Goal: Information Seeking & Learning: Learn about a topic

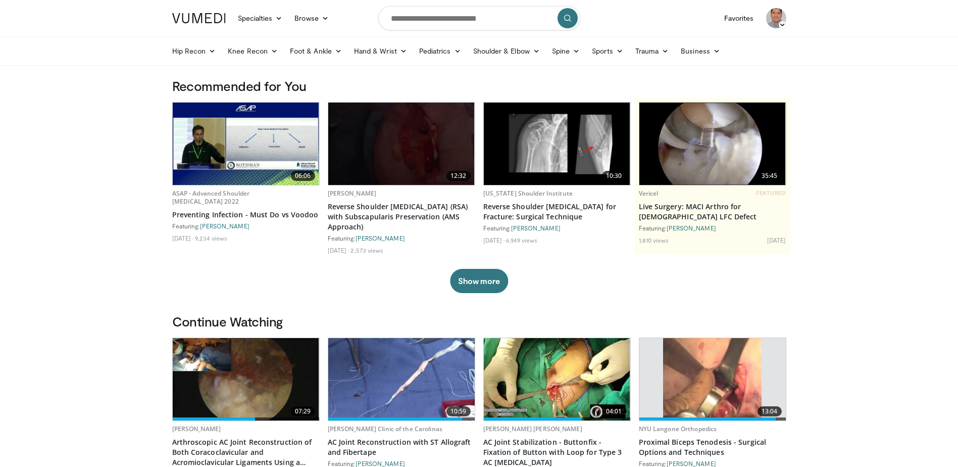
click at [616, 51] on icon at bounding box center [619, 50] width 7 height 7
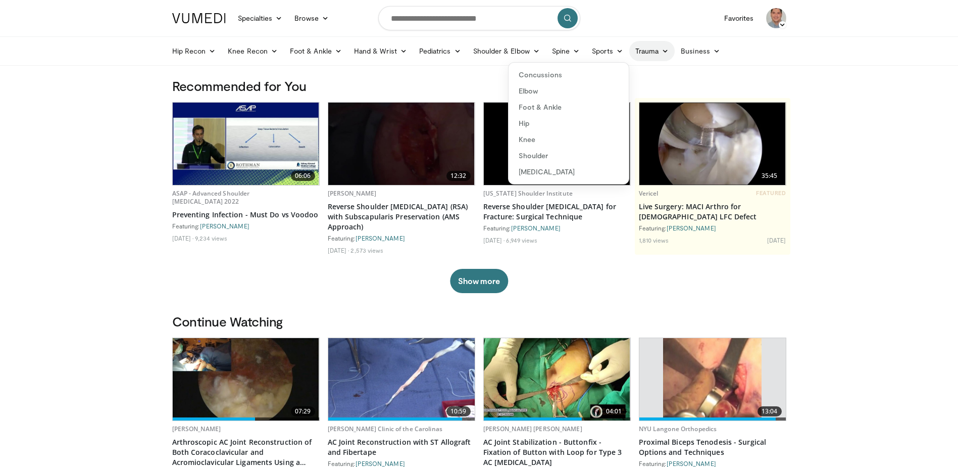
click at [654, 51] on link "Trauma" at bounding box center [652, 51] width 46 height 20
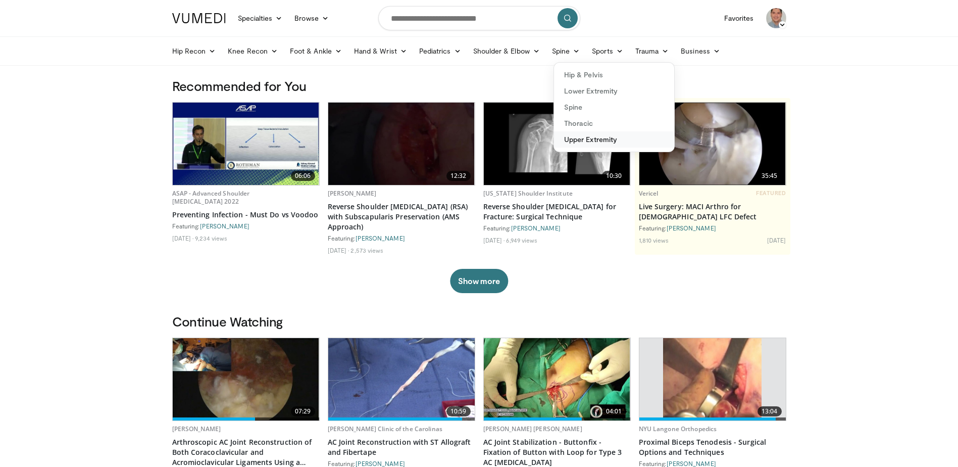
click at [591, 136] on link "Upper Extremity" at bounding box center [614, 139] width 120 height 16
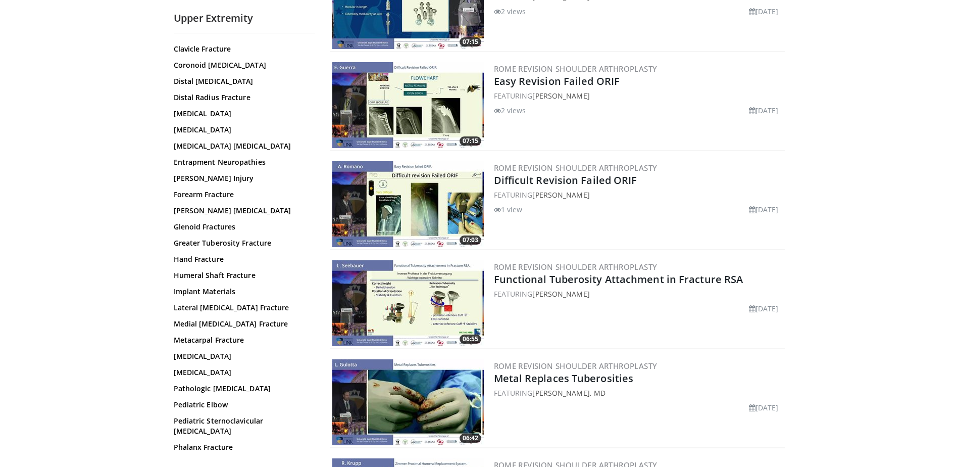
scroll to position [152, 0]
click at [262, 238] on link "Greater Tuberosity Fracture" at bounding box center [242, 243] width 136 height 10
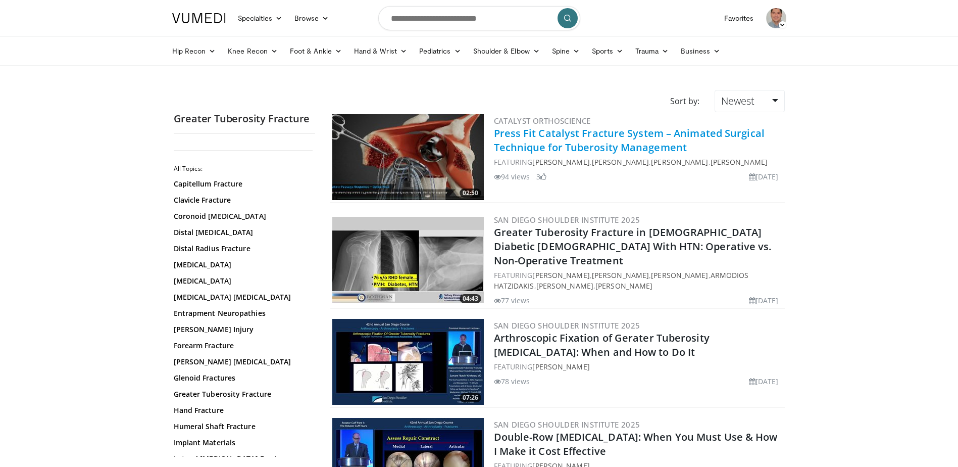
click at [527, 134] on link "Press Fit Catalyst Fracture System – Animated Surgical Technique for Tuberosity…" at bounding box center [629, 140] width 271 height 28
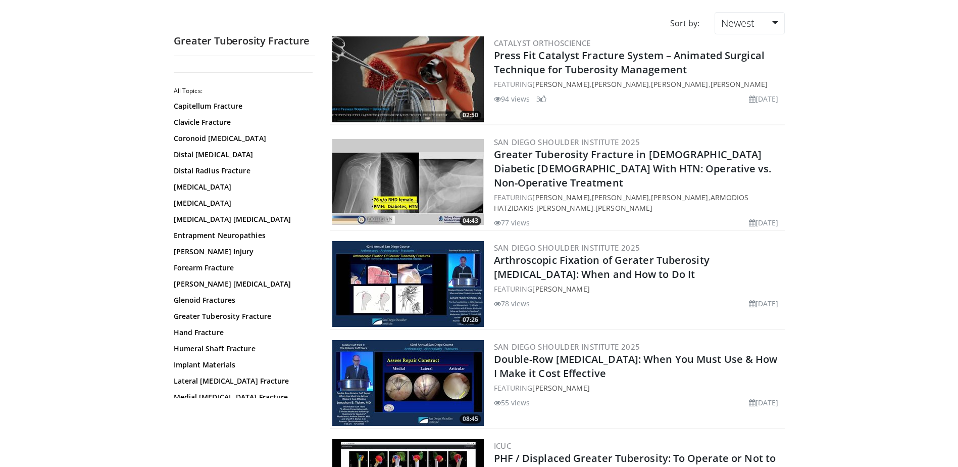
scroll to position [101, 0]
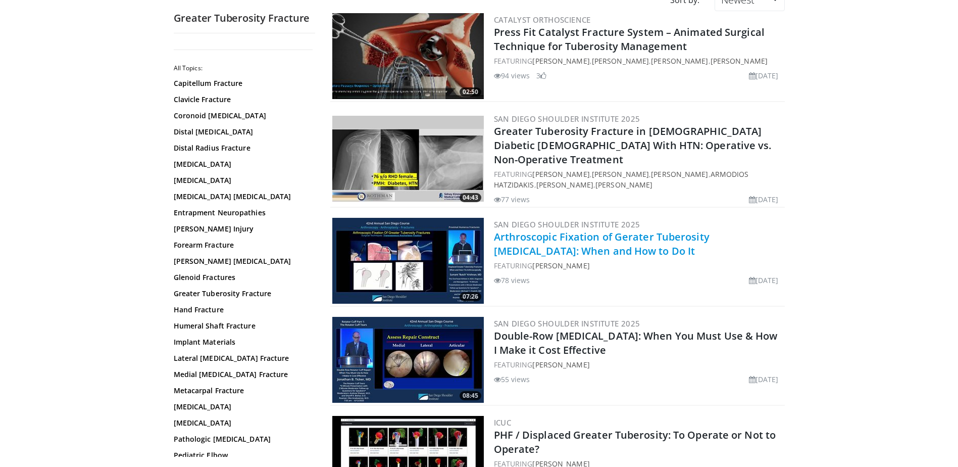
click at [542, 230] on link "Arthroscopic Fixation of Gerater Tuberosity [MEDICAL_DATA]: When and How to Do …" at bounding box center [602, 244] width 216 height 28
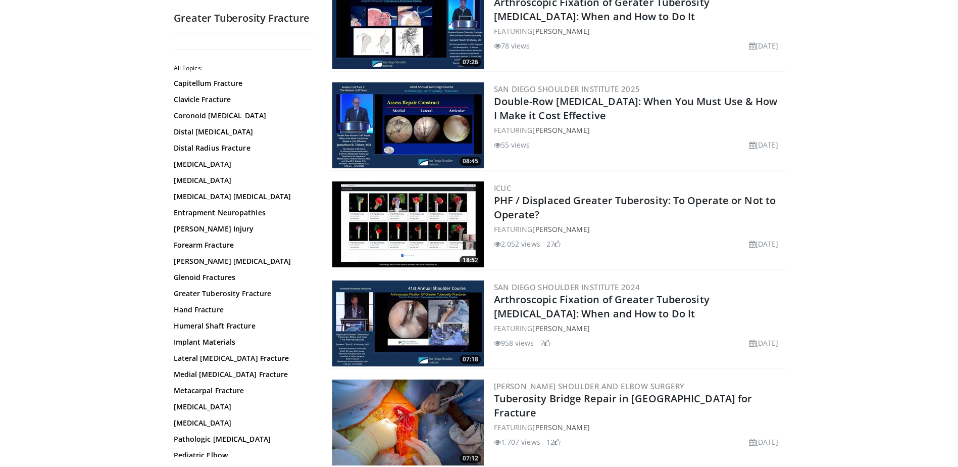
scroll to position [354, 0]
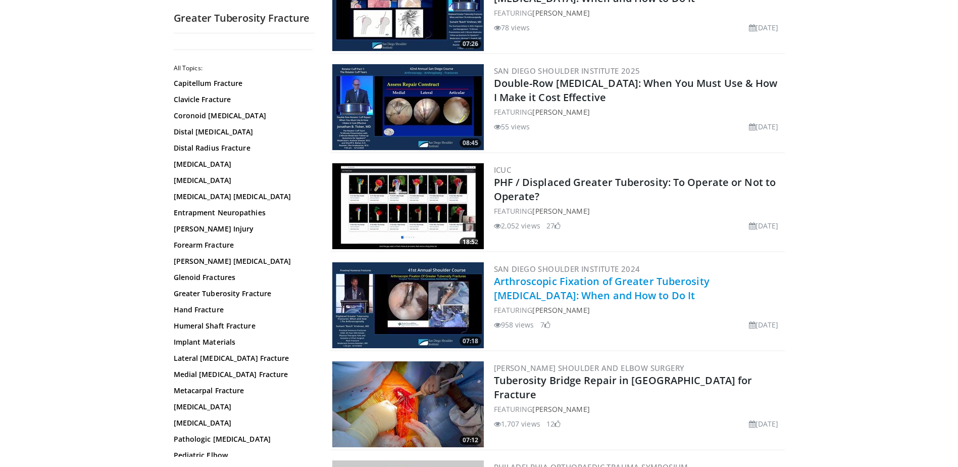
click at [550, 282] on link "Arthroscopic Fixation of Greater Tuberosity Fractures: When and How to Do It" at bounding box center [602, 288] width 216 height 28
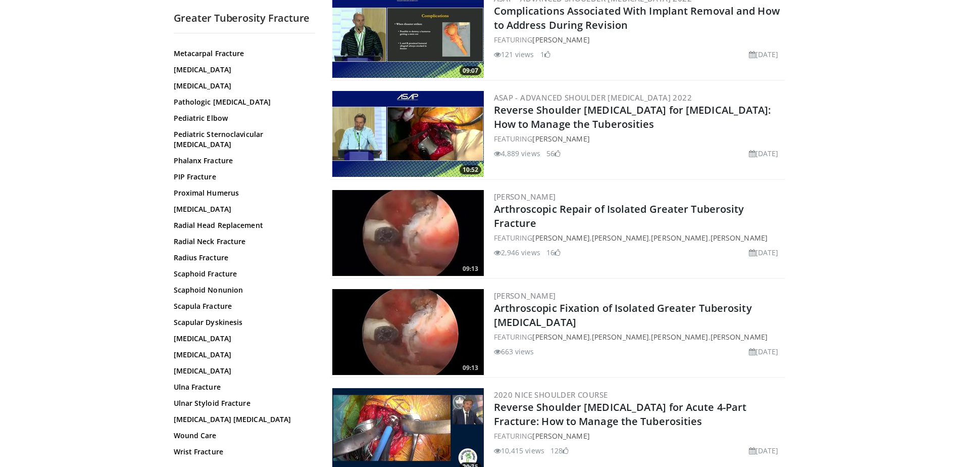
scroll to position [1516, 0]
click at [414, 227] on img at bounding box center [408, 232] width 152 height 86
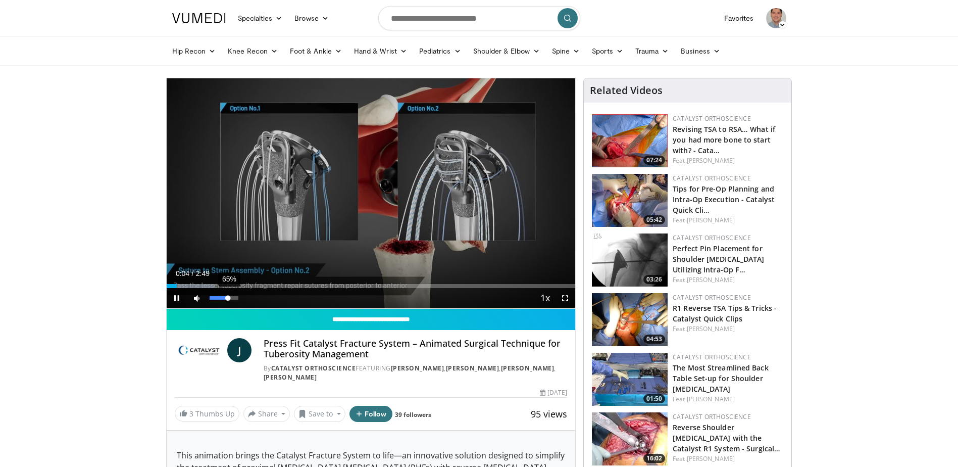
click at [228, 297] on div "65%" at bounding box center [224, 298] width 29 height 4
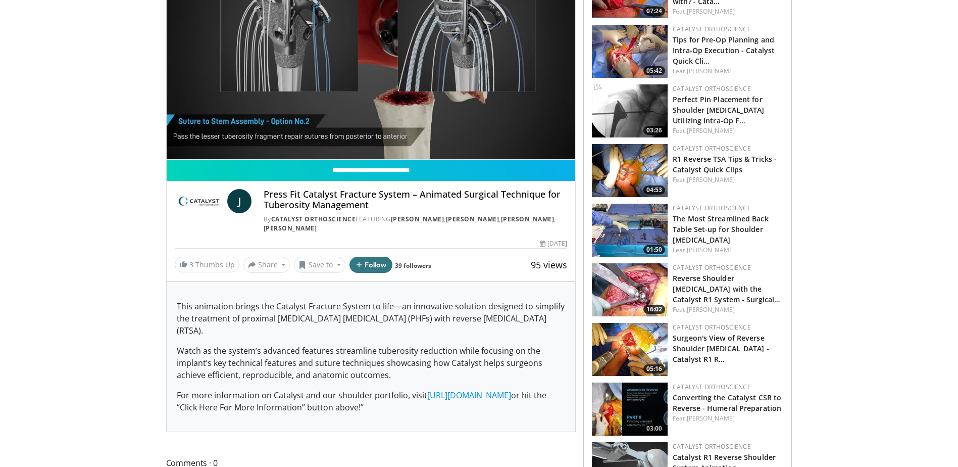
scroll to position [152, 0]
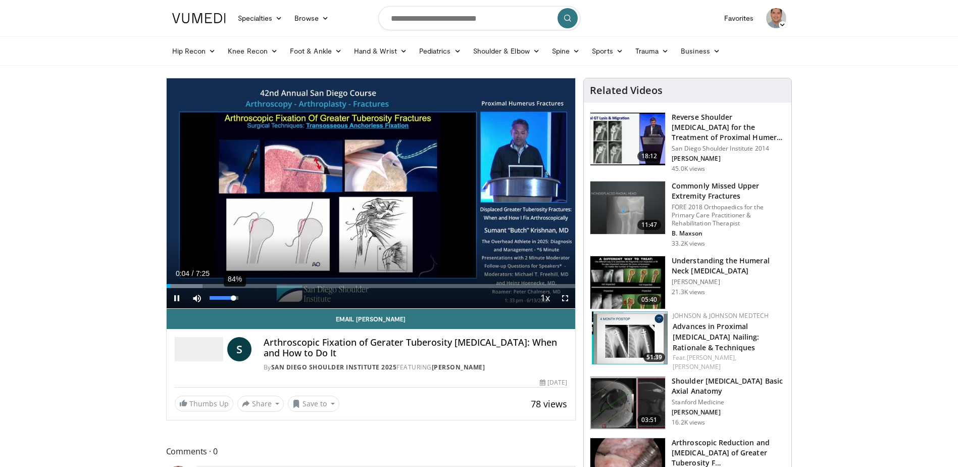
click at [234, 298] on div "84%" at bounding box center [224, 298] width 29 height 4
click at [200, 285] on div "Progress Bar" at bounding box center [200, 286] width 1 height 4
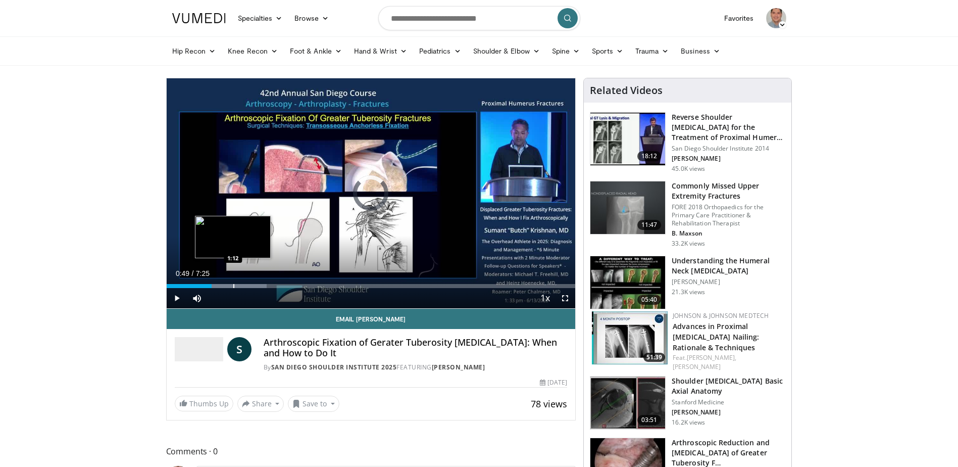
click at [232, 284] on div "Loaded : 24.48% 0:49 1:12" at bounding box center [371, 286] width 409 height 4
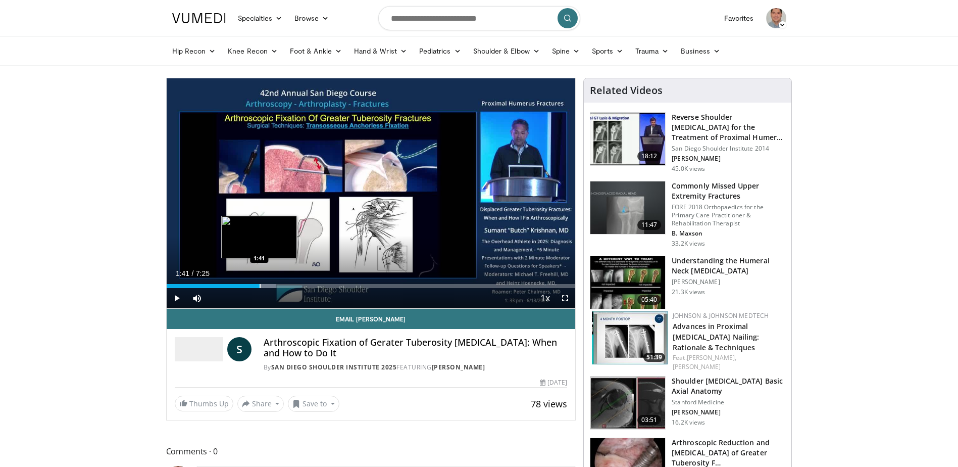
click at [260, 284] on div "Progress Bar" at bounding box center [260, 286] width 1 height 4
drag, startPoint x: 277, startPoint y: 283, endPoint x: 286, endPoint y: 283, distance: 9.1
click at [278, 284] on div "Progress Bar" at bounding box center [277, 286] width 1 height 4
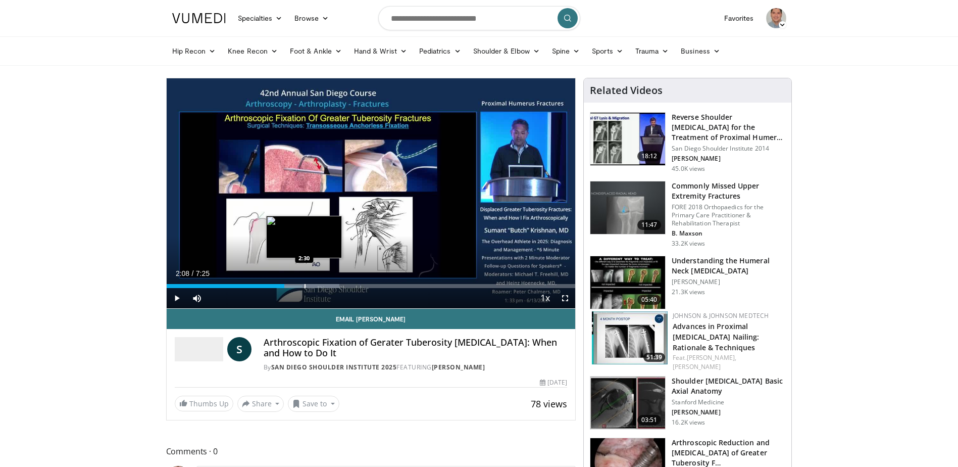
click at [305, 284] on div "Progress Bar" at bounding box center [305, 286] width 1 height 4
click at [330, 285] on div "Progress Bar" at bounding box center [330, 286] width 1 height 4
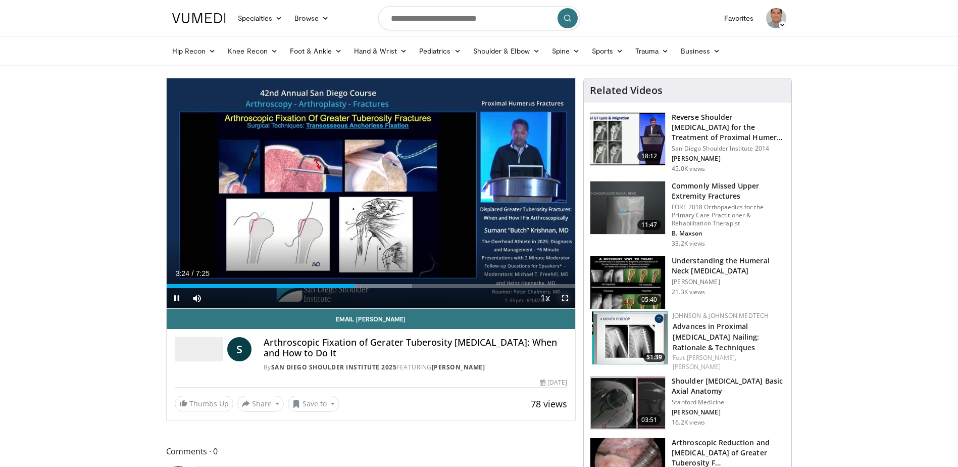
click at [567, 298] on span "Video Player" at bounding box center [565, 298] width 20 height 20
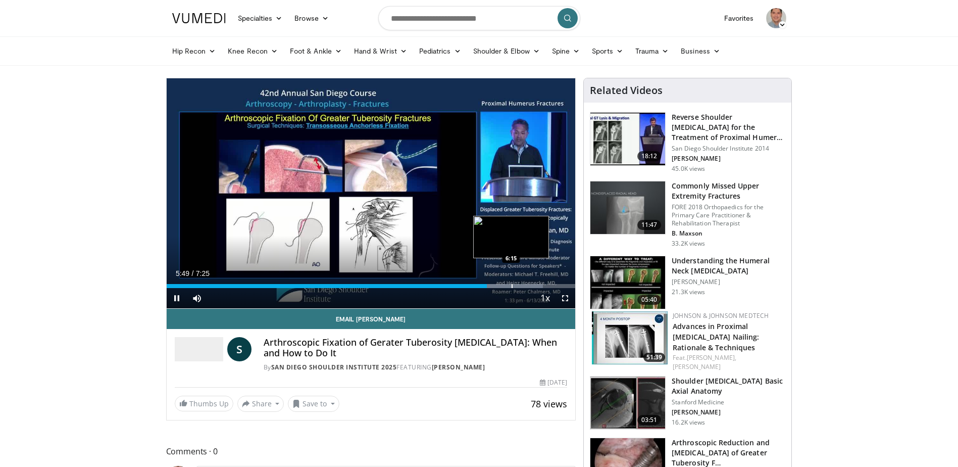
click at [512, 285] on div "Progress Bar" at bounding box center [512, 286] width 1 height 4
click at [179, 297] on span "Video Player" at bounding box center [177, 298] width 20 height 20
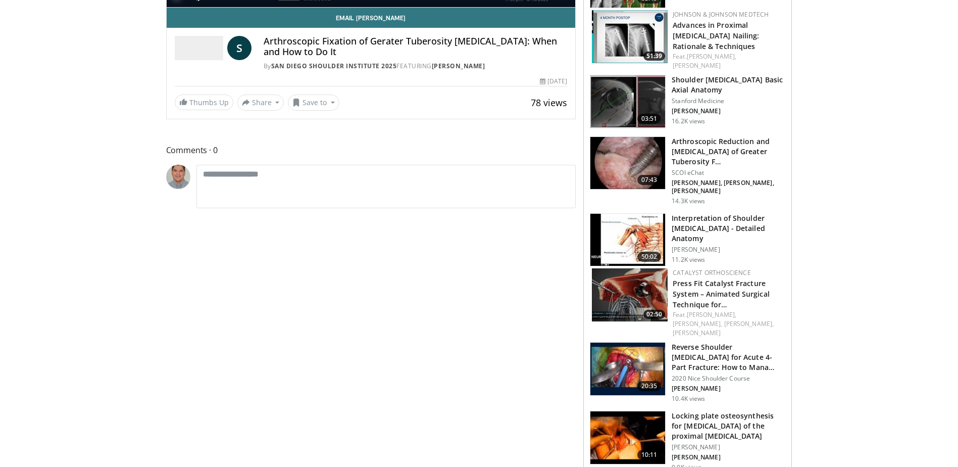
scroll to position [303, 0]
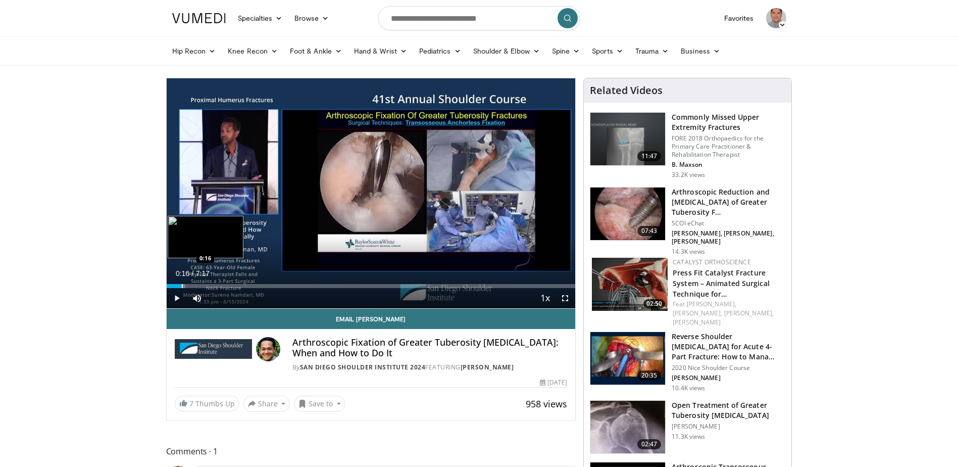
click at [182, 287] on div "Progress Bar" at bounding box center [182, 286] width 1 height 4
click at [198, 284] on div "Progress Bar" at bounding box center [198, 286] width 1 height 4
click at [222, 287] on div "Progress Bar" at bounding box center [222, 286] width 1 height 4
click at [240, 284] on div "Progress Bar" at bounding box center [240, 286] width 1 height 4
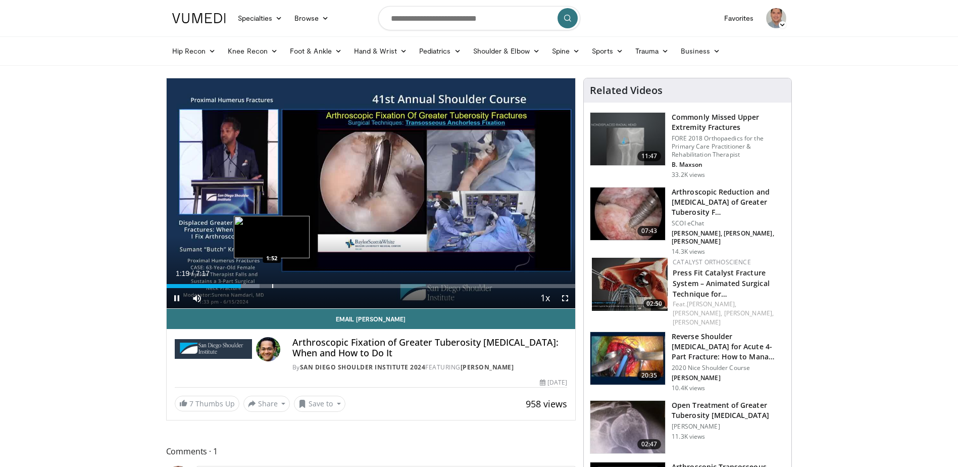
click at [272, 285] on div "Progress Bar" at bounding box center [272, 286] width 1 height 4
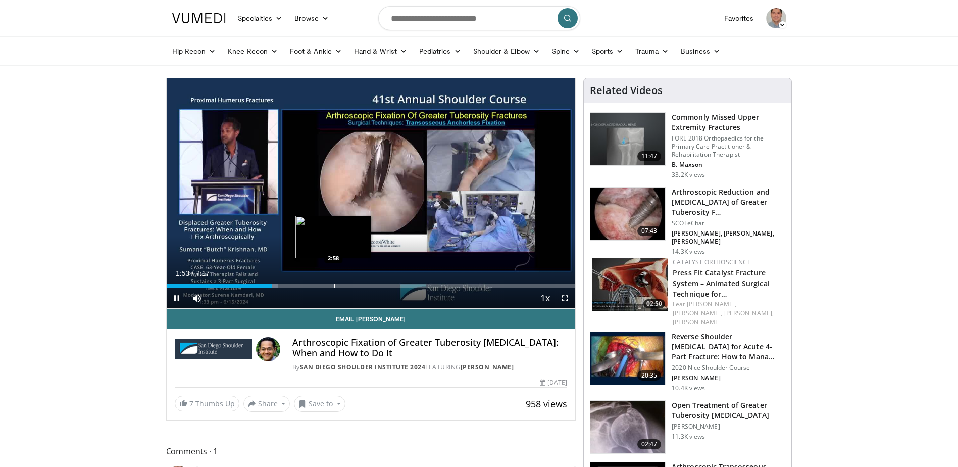
click at [334, 285] on div "Progress Bar" at bounding box center [334, 286] width 1 height 4
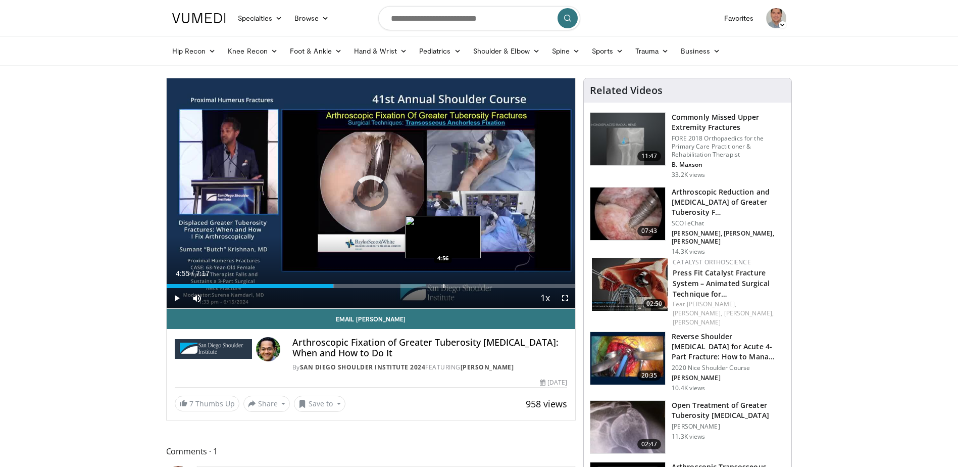
click at [444, 285] on div "Progress Bar" at bounding box center [444, 286] width 1 height 4
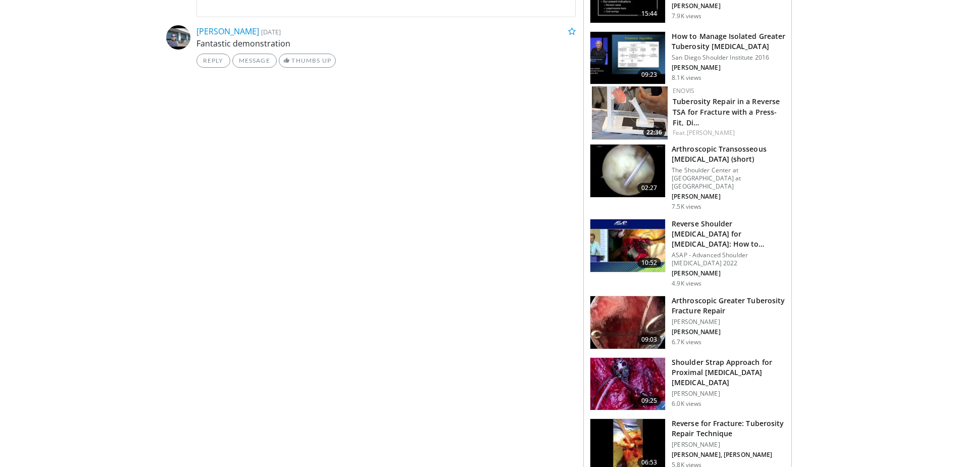
scroll to position [505, 0]
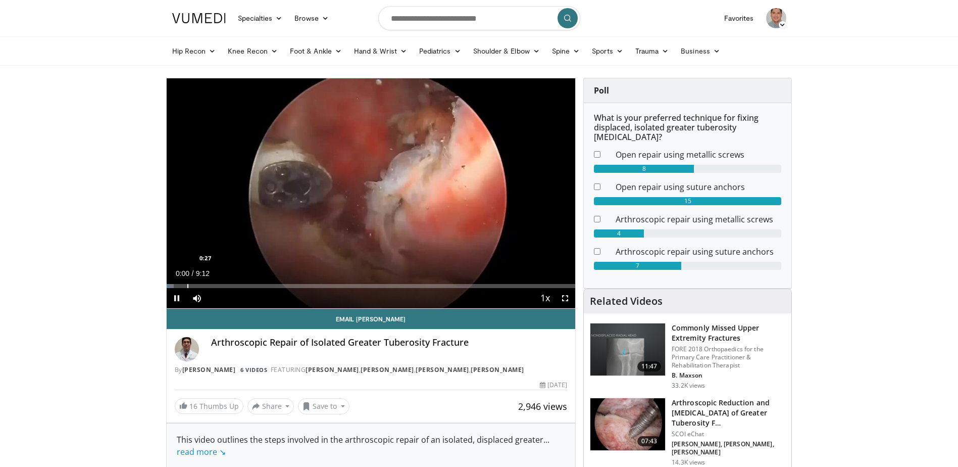
click at [186, 286] on div "Loaded : 1.78% 0:00 0:27" at bounding box center [371, 286] width 409 height 4
click at [177, 285] on div "0:29" at bounding box center [178, 286] width 22 height 4
click at [184, 285] on div "Progress Bar" at bounding box center [184, 286] width 1 height 4
click at [190, 287] on div "Progress Bar" at bounding box center [190, 286] width 1 height 4
click at [198, 285] on div "Progress Bar" at bounding box center [198, 286] width 1 height 4
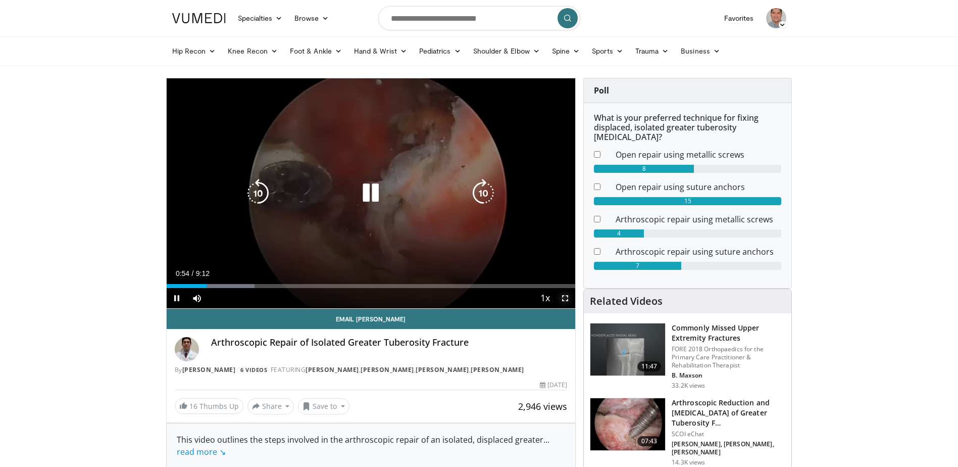
drag, startPoint x: 565, startPoint y: 300, endPoint x: 567, endPoint y: 352, distance: 52.6
click at [565, 300] on span "Video Player" at bounding box center [565, 298] width 20 height 20
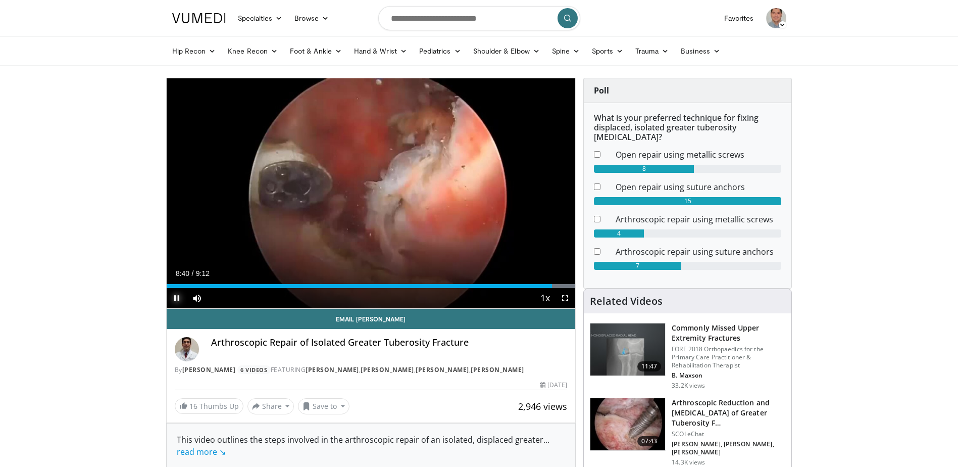
click at [171, 299] on span "Video Player" at bounding box center [177, 298] width 20 height 20
